Goal: Task Accomplishment & Management: Manage account settings

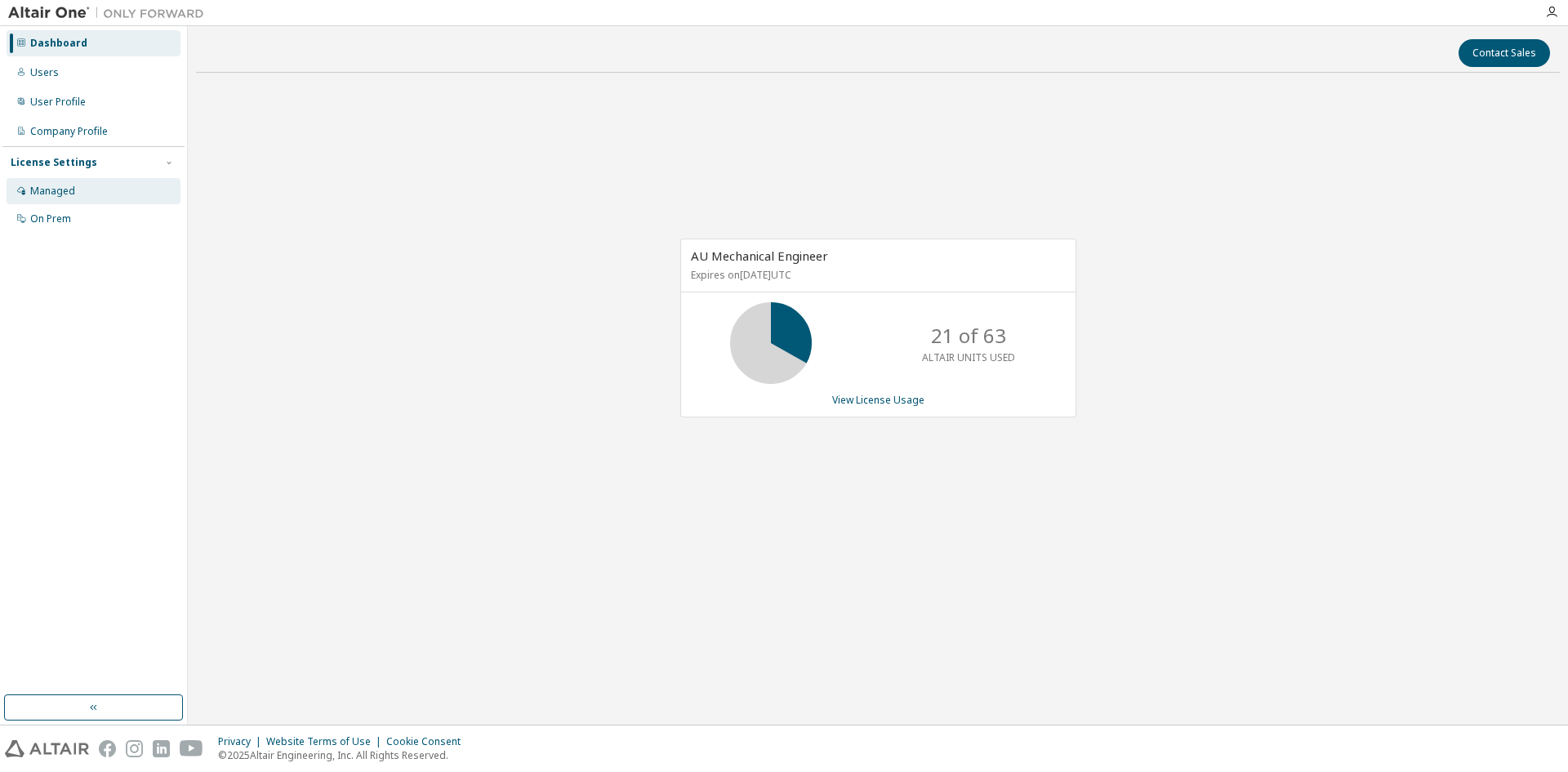
click at [66, 185] on div "Managed" at bounding box center [52, 191] width 45 height 13
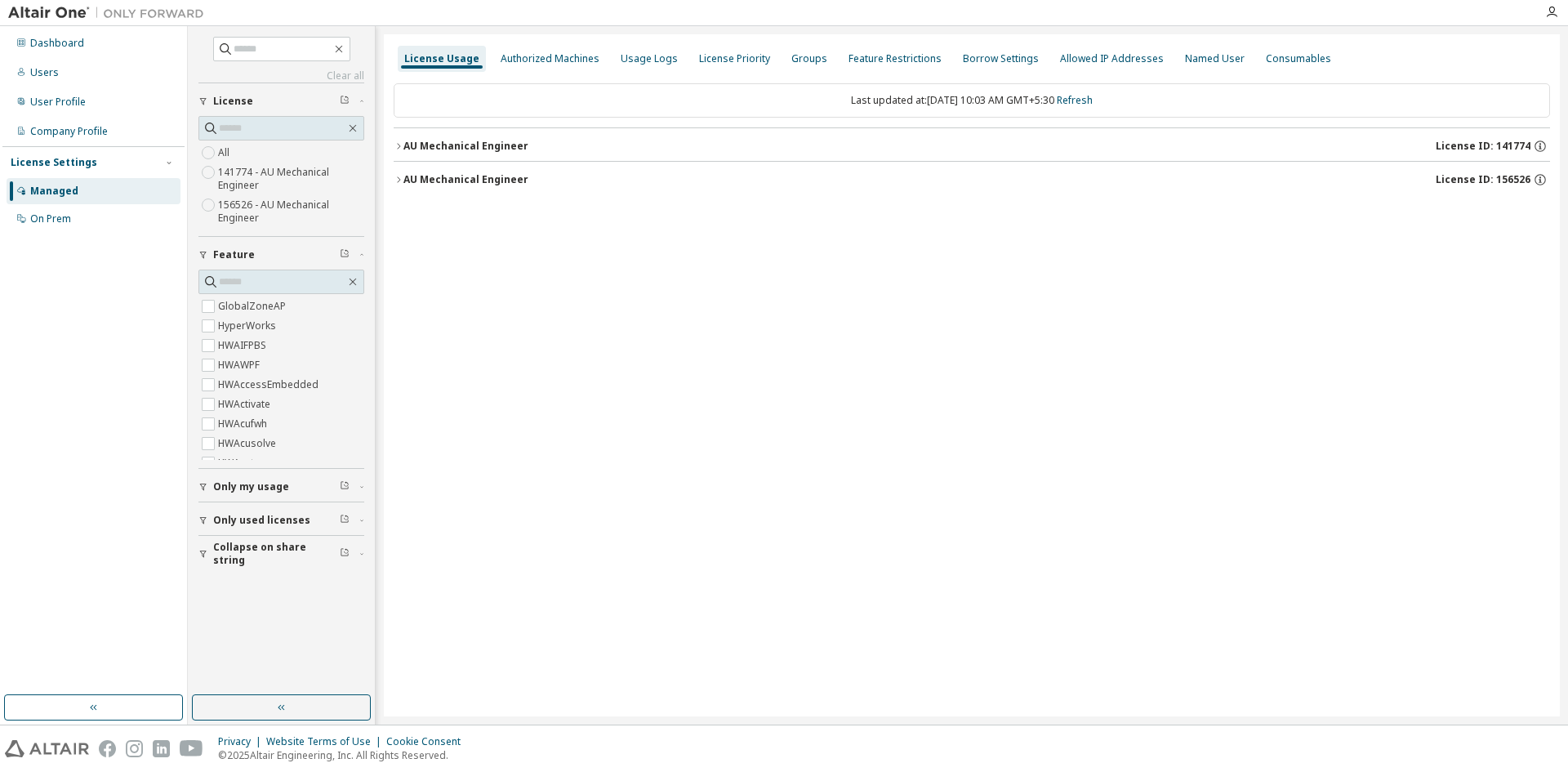
click at [401, 143] on icon "button" at bounding box center [398, 146] width 9 height 9
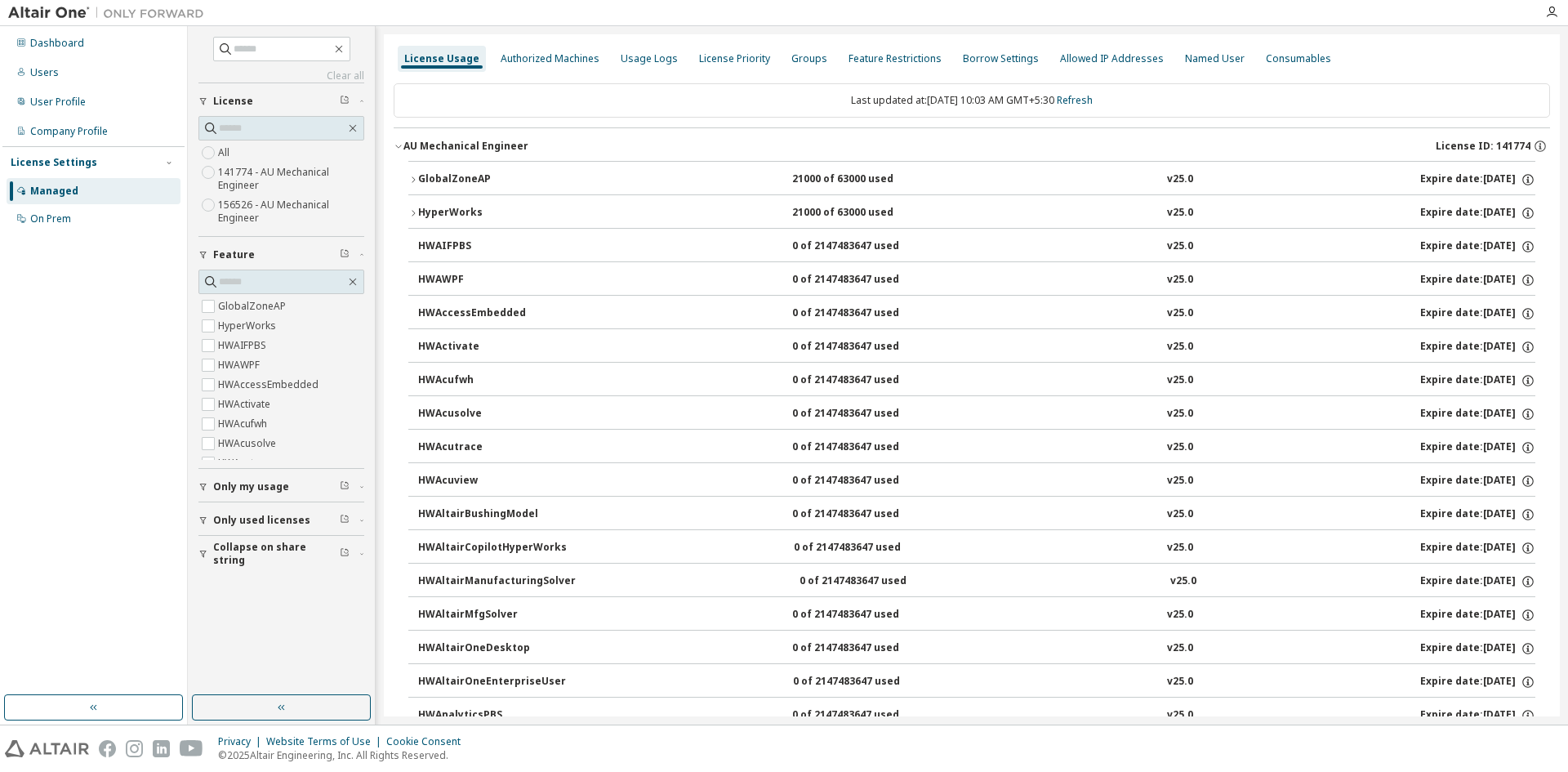
click at [413, 173] on button "GlobalZoneAP 21000 of 63000 used v25.0 Expire date: 2025-11-01" at bounding box center [972, 179] width 1127 height 36
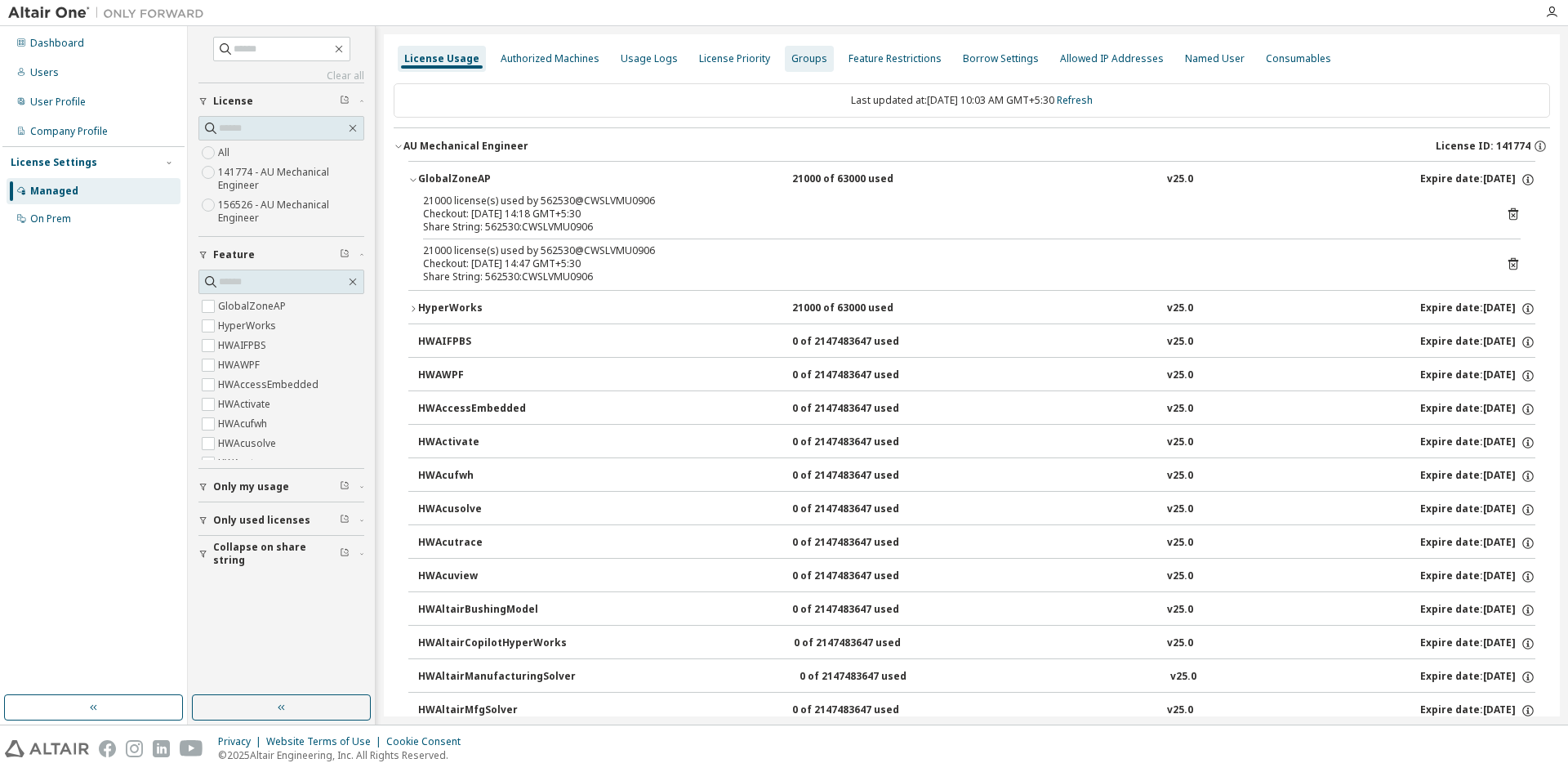
click at [793, 57] on div "Groups" at bounding box center [809, 58] width 36 height 13
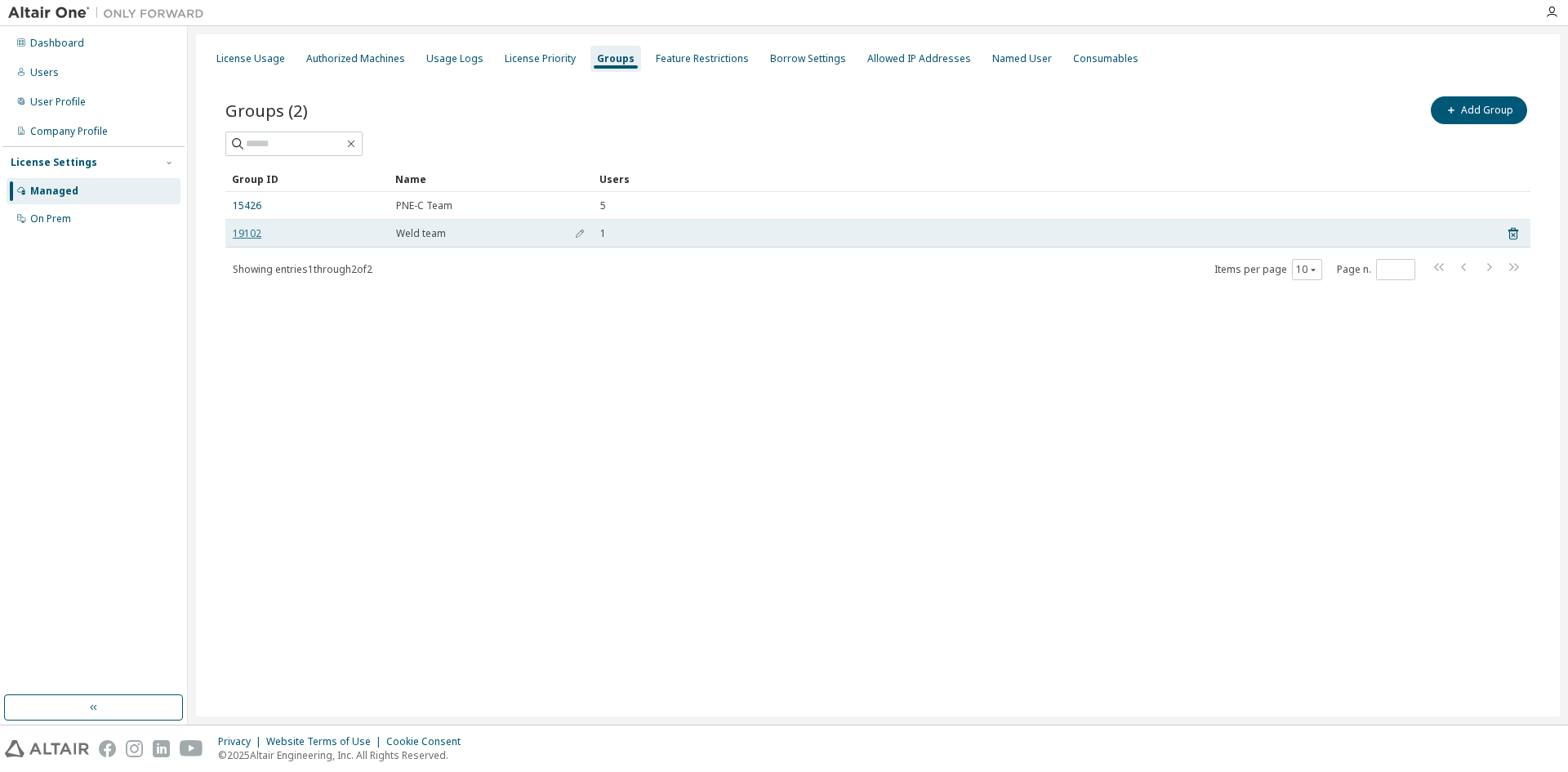
click at [244, 232] on link "19102" at bounding box center [246, 234] width 28 height 13
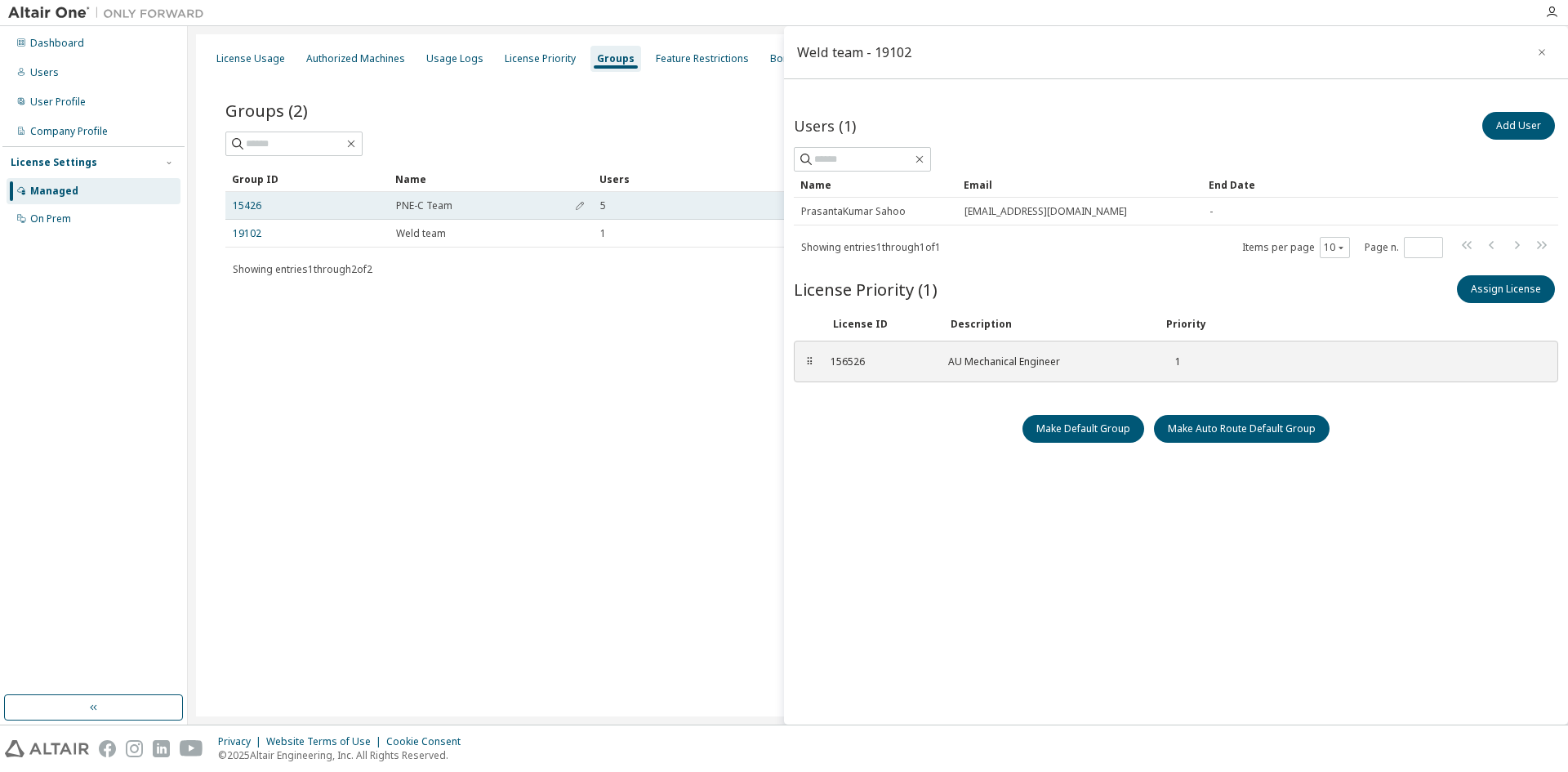
drag, startPoint x: 1137, startPoint y: 215, endPoint x: 656, endPoint y: 295, distance: 487.6
click at [778, 214] on main "Weld team - 19102 Users (1) Add User Clear Load Save Save As Field Operator Val…" at bounding box center [878, 375] width 1380 height 699
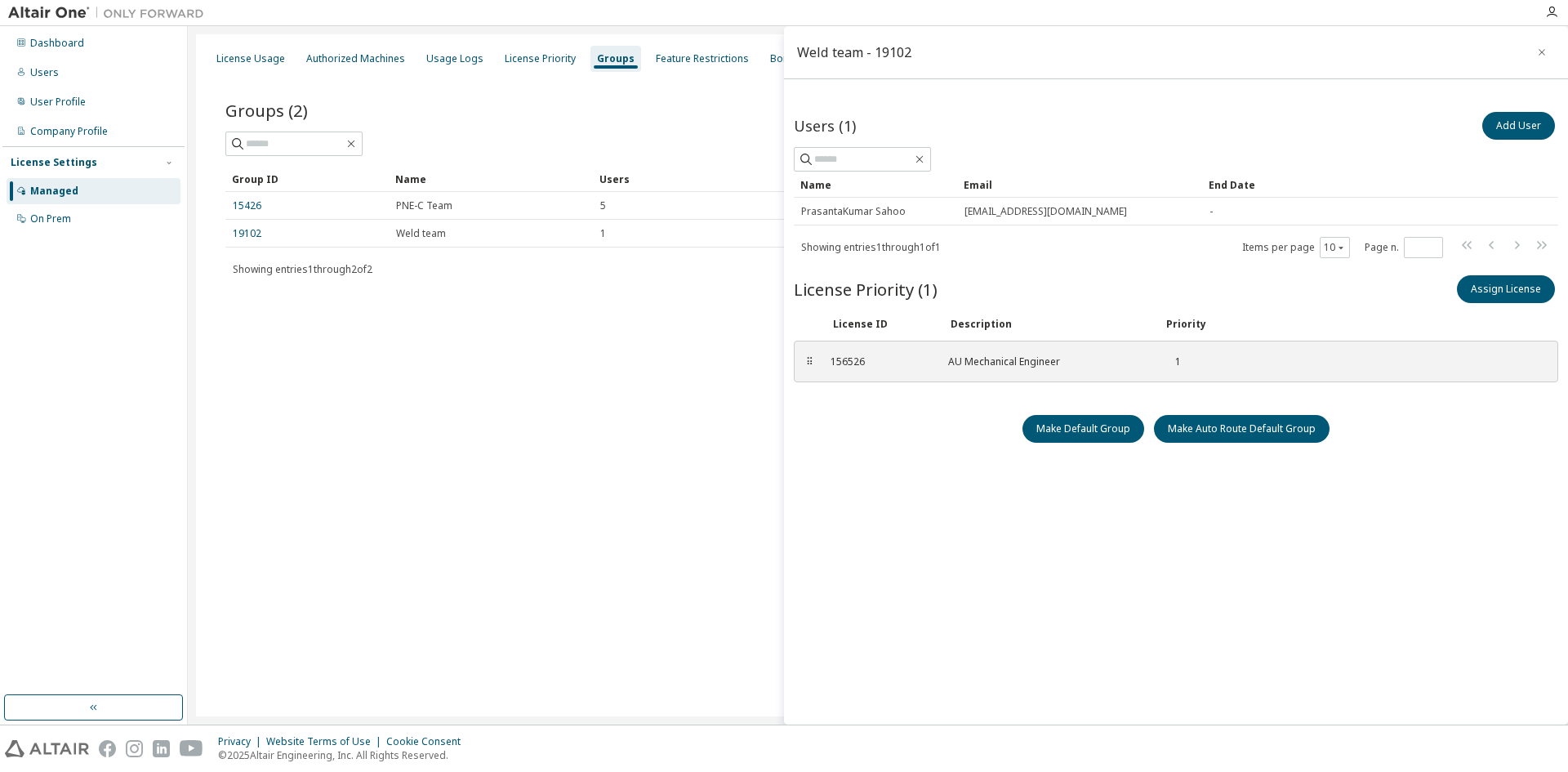
click at [640, 321] on div "Groups (2) Add Group Clear Load Save Save As Field Operator Value Select filter…" at bounding box center [878, 198] width 1344 height 250
click at [467, 299] on div "Groups (2) Add Group Clear Load Save Save As Field Operator Value Select filter…" at bounding box center [878, 198] width 1344 height 250
click at [1540, 57] on button "button" at bounding box center [1541, 52] width 26 height 26
